Goal: Task Accomplishment & Management: Manage account settings

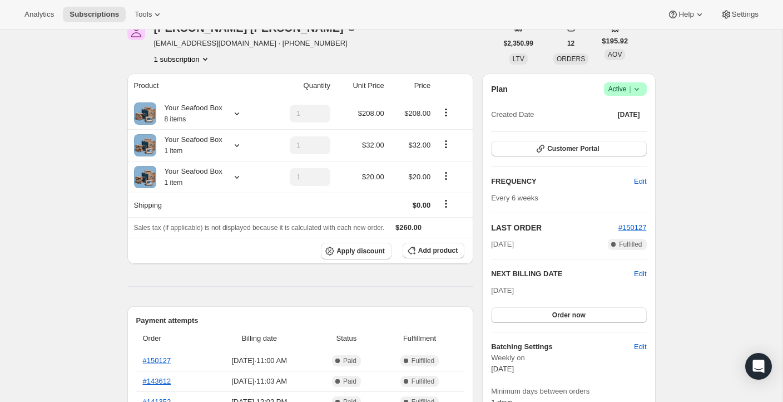
scroll to position [56, 0]
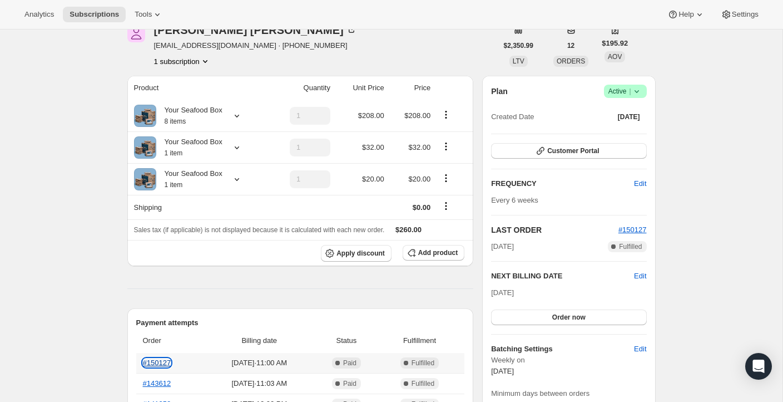
click at [157, 362] on link "#150127" at bounding box center [157, 362] width 28 height 8
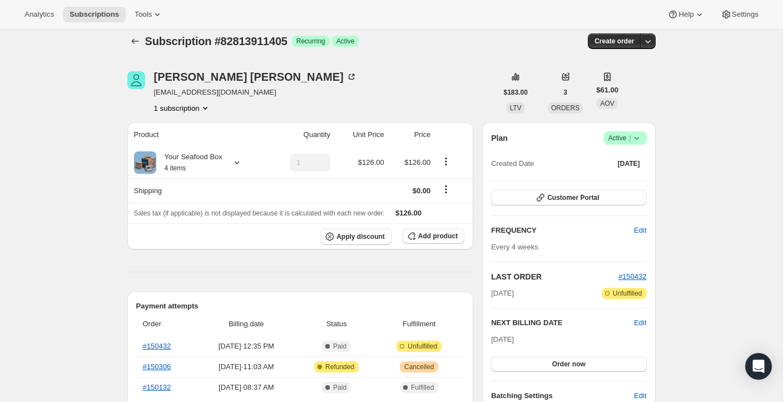
scroll to position [11, 0]
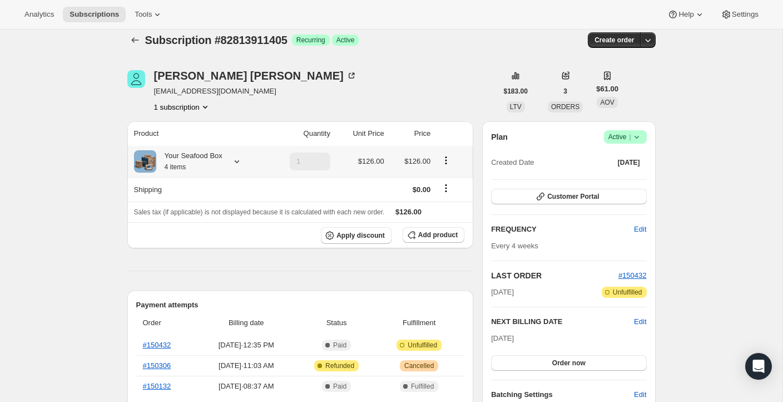
click at [230, 159] on div at bounding box center [235, 161] width 16 height 11
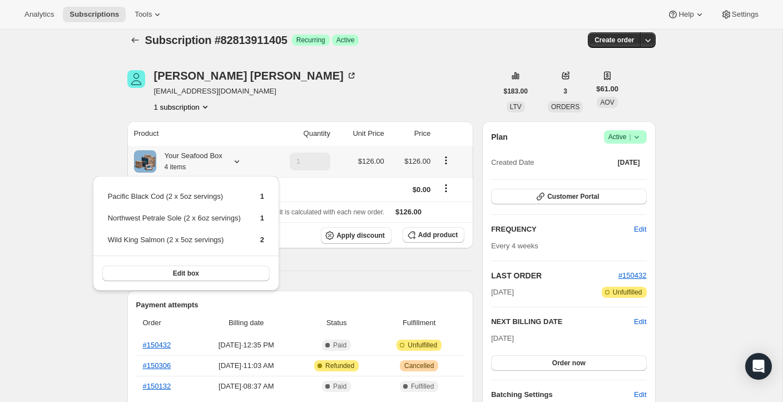
click at [230, 159] on div at bounding box center [235, 161] width 16 height 11
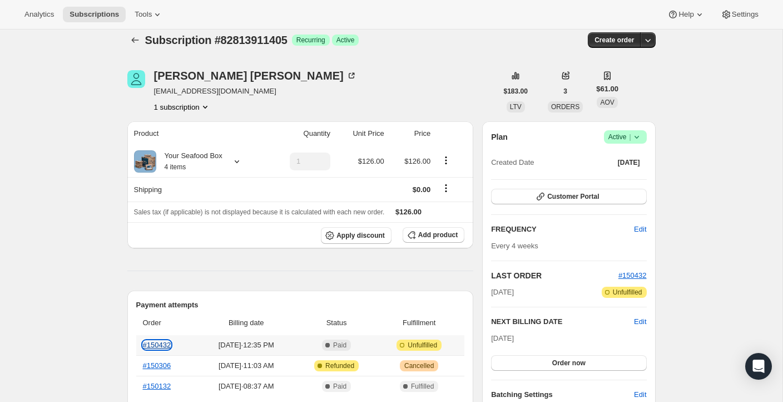
click at [166, 346] on link "#150432" at bounding box center [157, 344] width 28 height 8
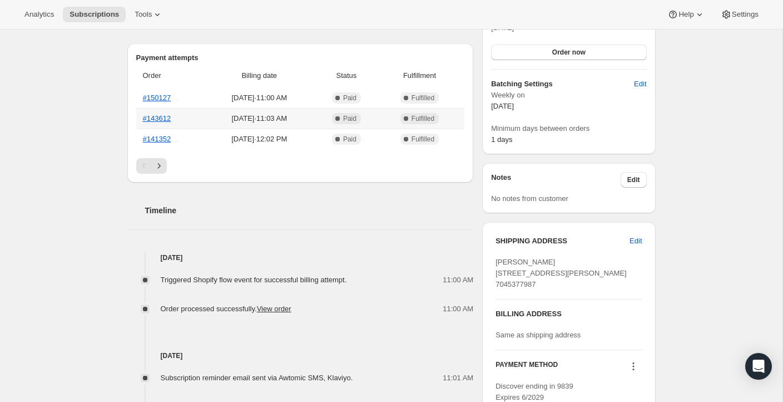
scroll to position [316, 0]
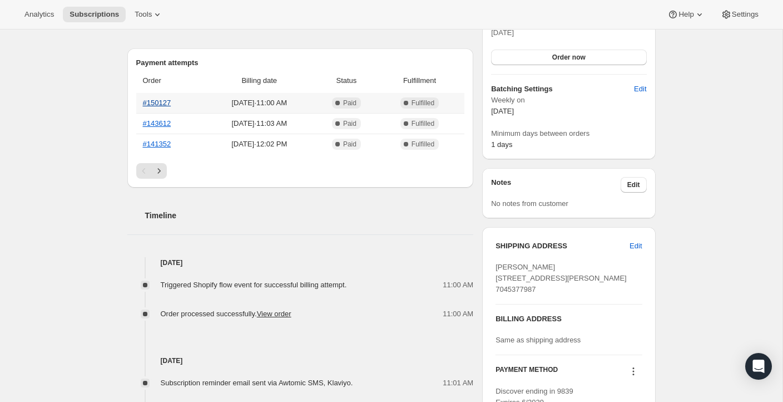
click at [159, 100] on link "#150127" at bounding box center [157, 102] width 28 height 8
